Goal: Obtain resource: Obtain resource

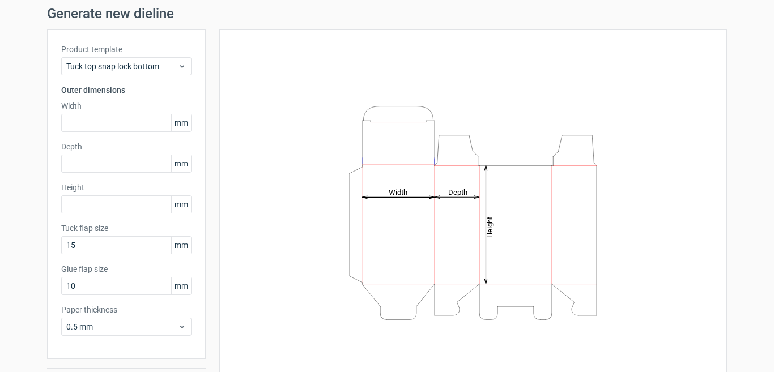
scroll to position [36, 0]
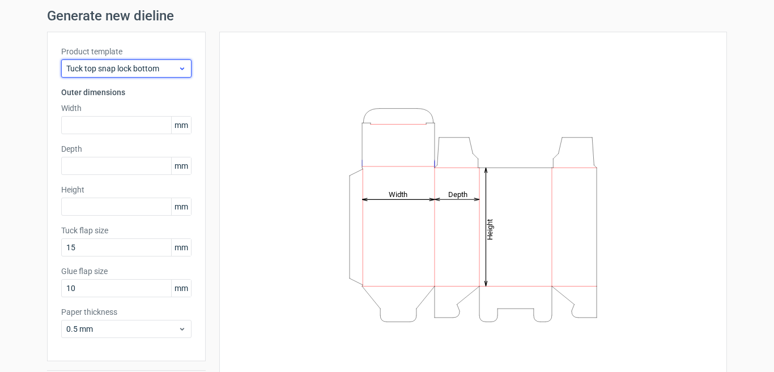
click at [120, 68] on span "Tuck top snap lock bottom" at bounding box center [122, 68] width 112 height 11
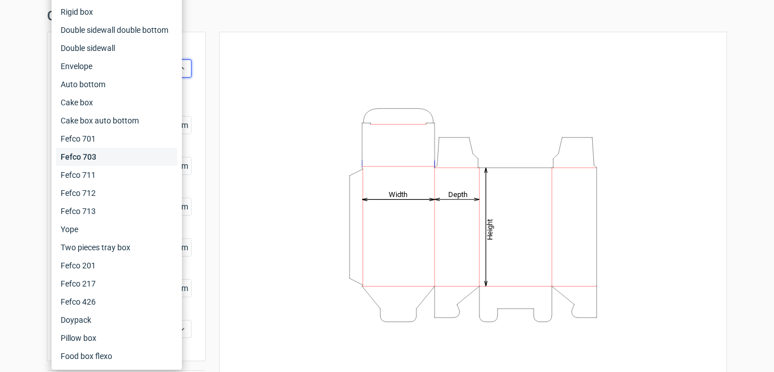
click at [143, 149] on div "Fefco 703" at bounding box center [116, 157] width 121 height 18
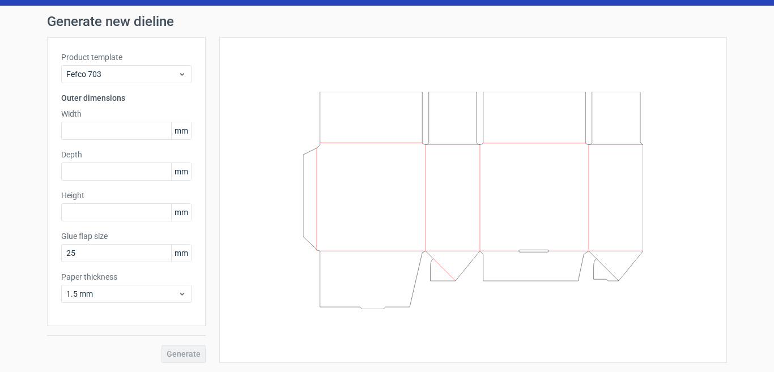
scroll to position [31, 0]
drag, startPoint x: 145, startPoint y: 60, endPoint x: 143, endPoint y: 67, distance: 7.5
click at [143, 67] on div "Product template Fefco 703" at bounding box center [126, 68] width 130 height 32
click at [143, 67] on div "Fefco 703" at bounding box center [126, 74] width 130 height 18
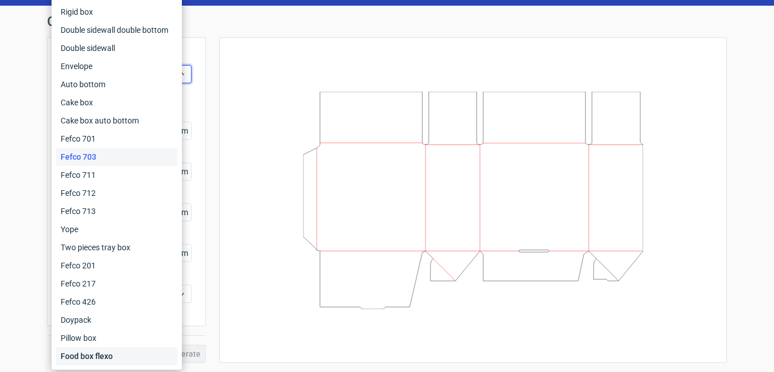
click at [84, 354] on div "Food box flexo" at bounding box center [116, 357] width 121 height 18
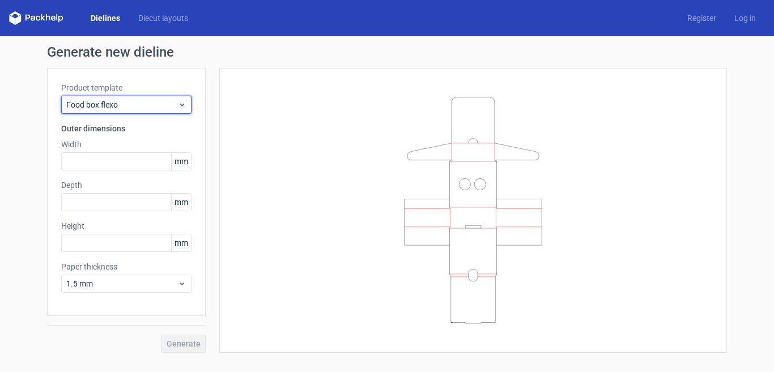
click at [164, 104] on span "Food box flexo" at bounding box center [122, 104] width 112 height 11
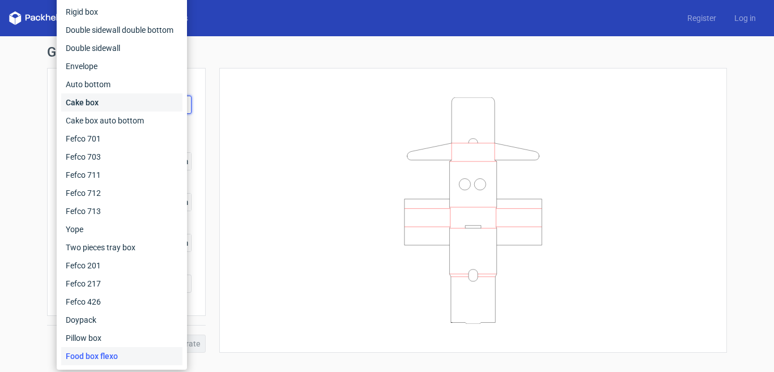
click at [155, 105] on div "Cake box" at bounding box center [121, 103] width 121 height 18
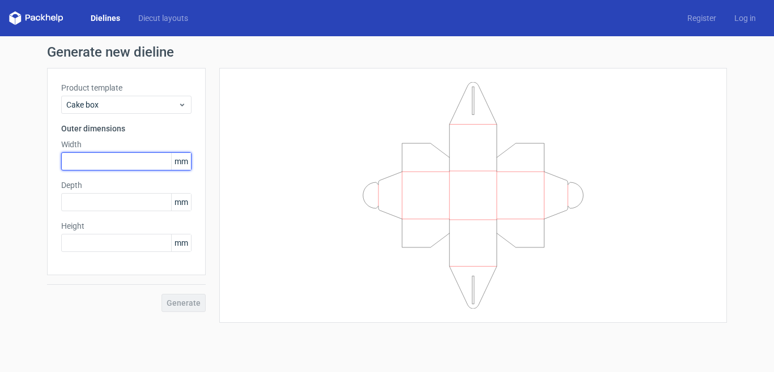
click at [149, 161] on input "text" at bounding box center [126, 161] width 130 height 18
type input "100"
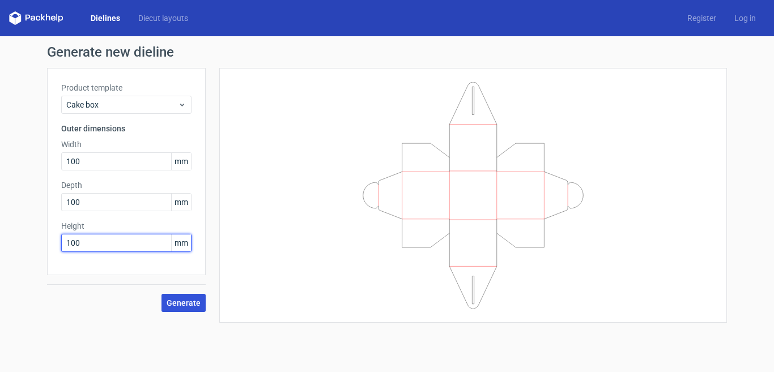
type input "100"
click at [183, 304] on span "Generate" at bounding box center [184, 303] width 34 height 8
